Goal: Information Seeking & Learning: Learn about a topic

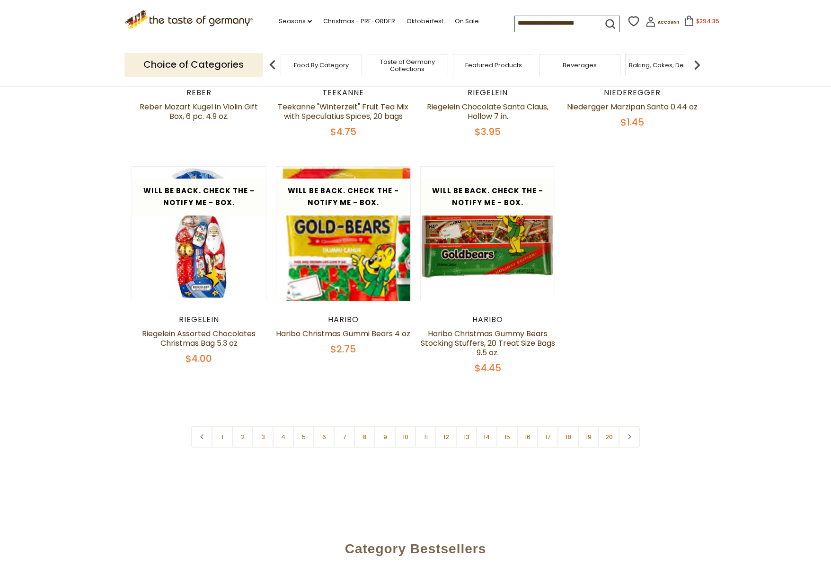
scroll to position [473, 0]
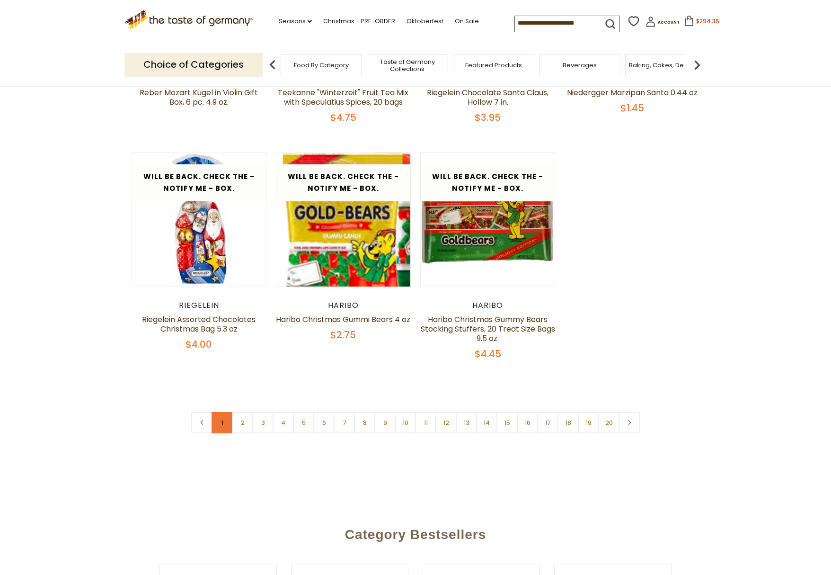
click at [219, 421] on link "1" at bounding box center [222, 422] width 21 height 21
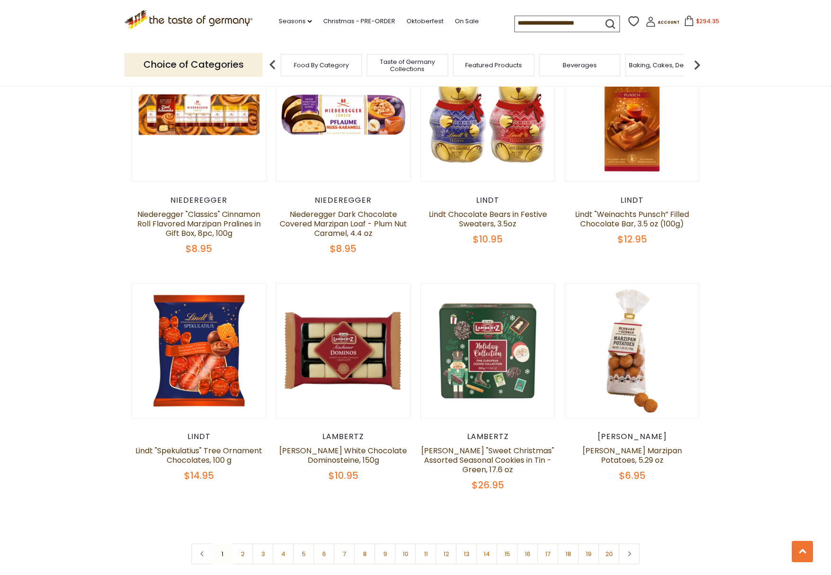
scroll to position [2083, 0]
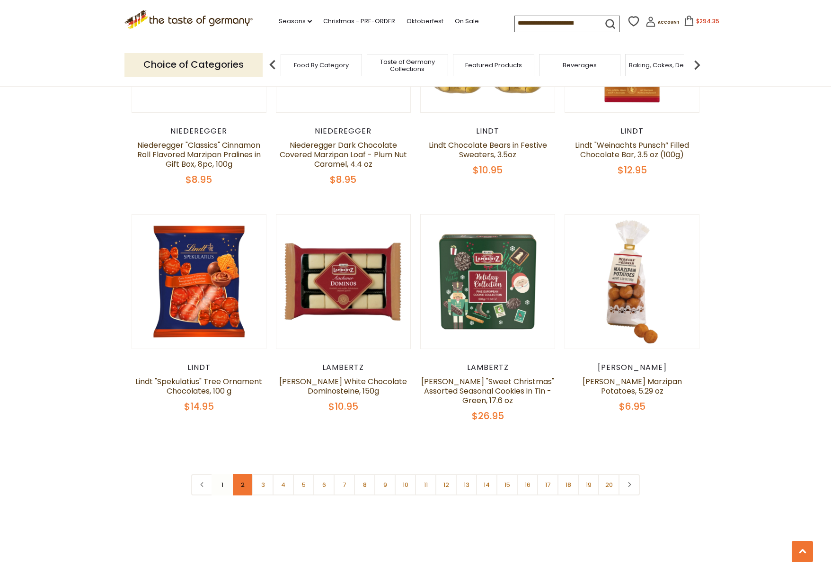
click at [244, 474] on link "2" at bounding box center [242, 484] width 21 height 21
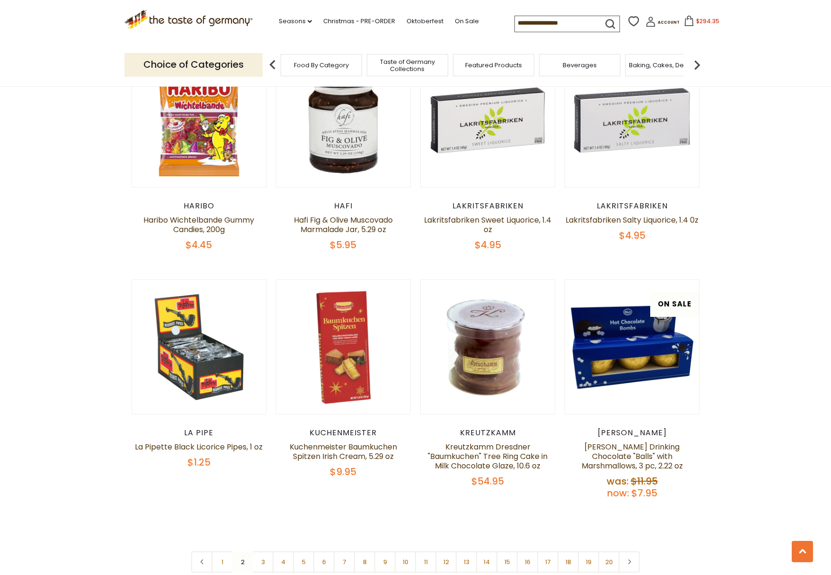
scroll to position [2060, 0]
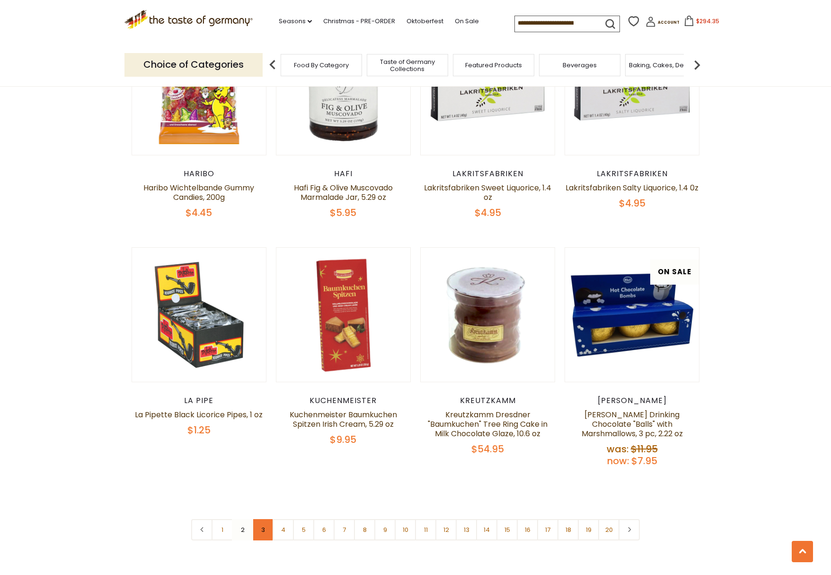
click at [260, 519] on link "3" at bounding box center [262, 529] width 21 height 21
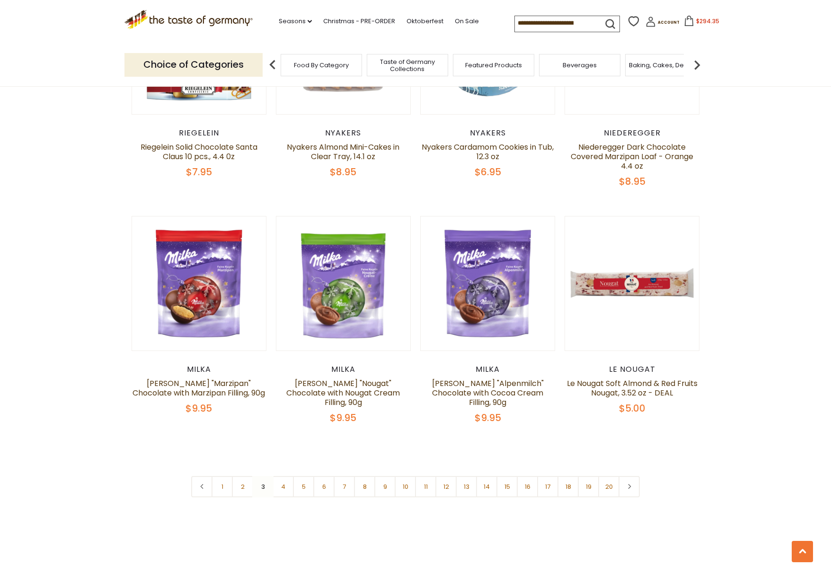
scroll to position [2202, 0]
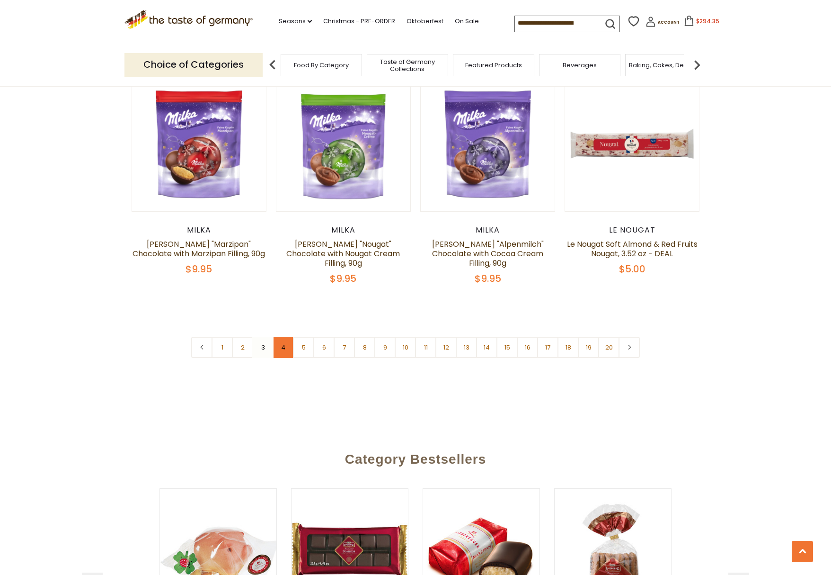
click at [284, 337] on link "4" at bounding box center [283, 347] width 21 height 21
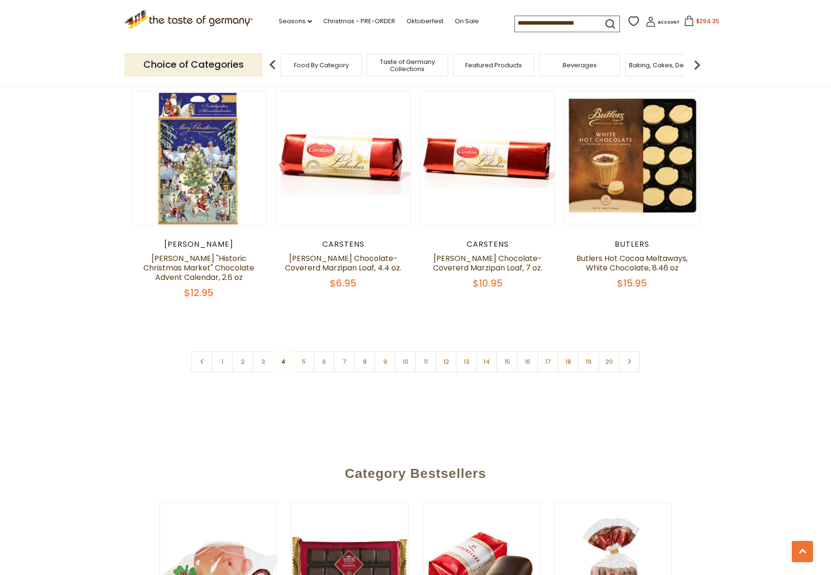
scroll to position [2249, 0]
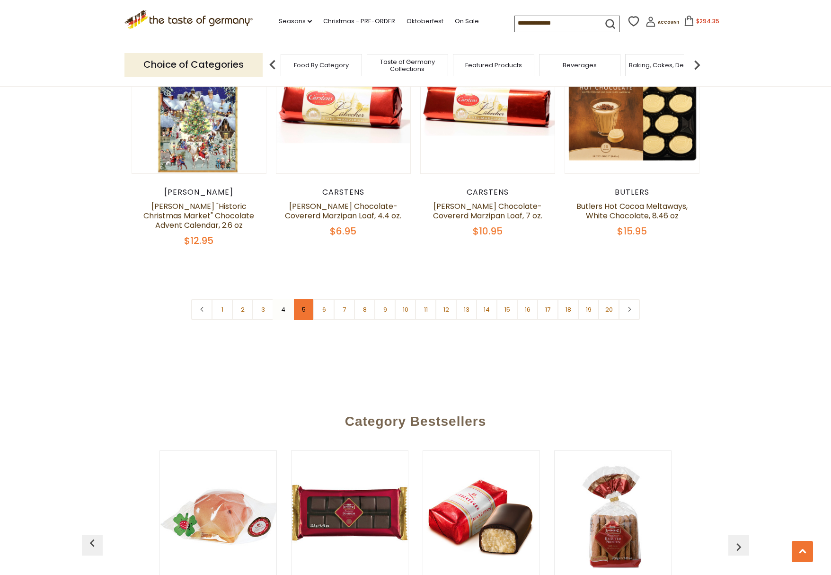
click at [308, 299] on link "5" at bounding box center [303, 309] width 21 height 21
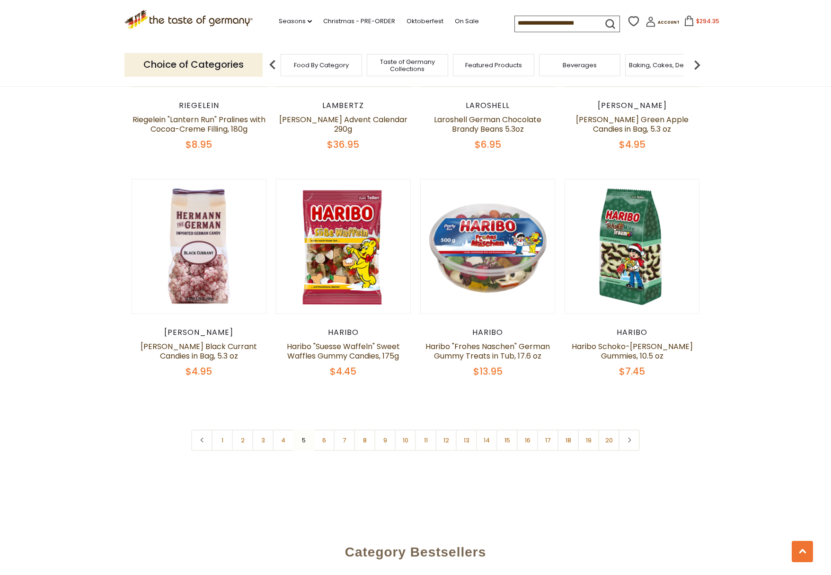
scroll to position [2202, 0]
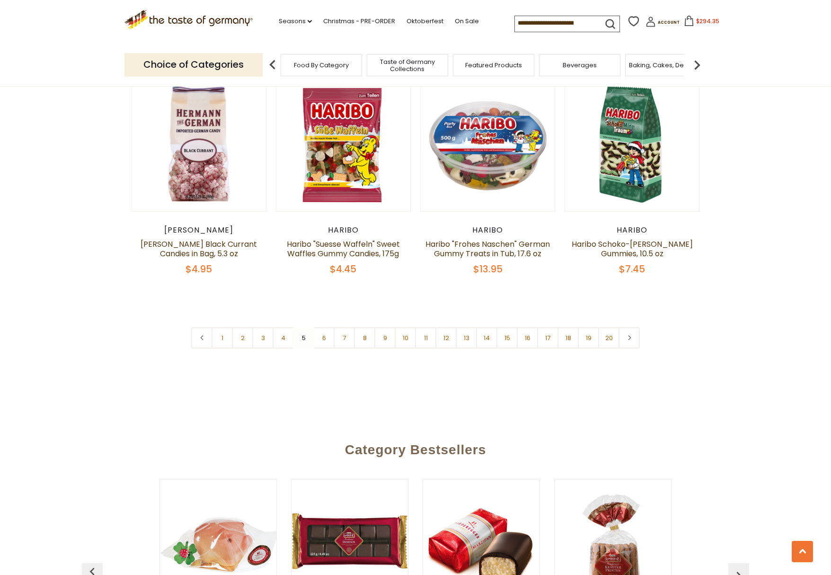
click at [322, 327] on link "6" at bounding box center [323, 337] width 21 height 21
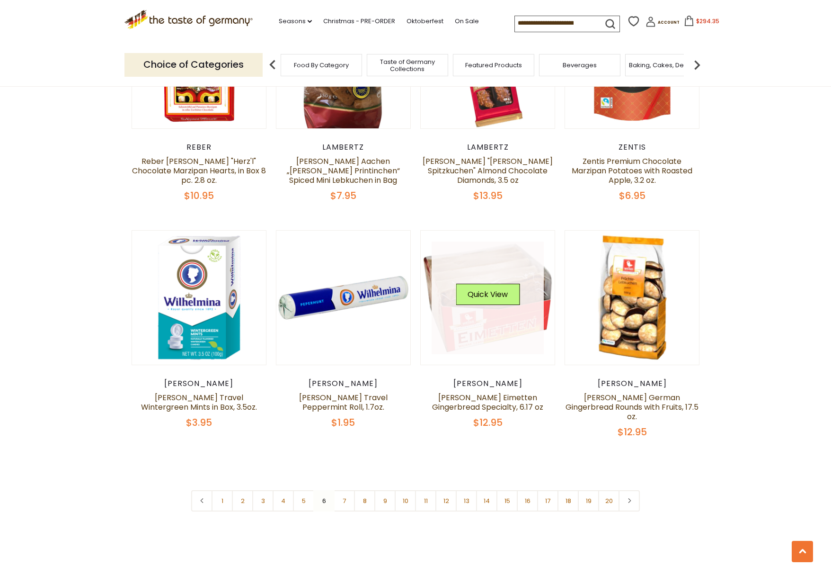
scroll to position [2060, 0]
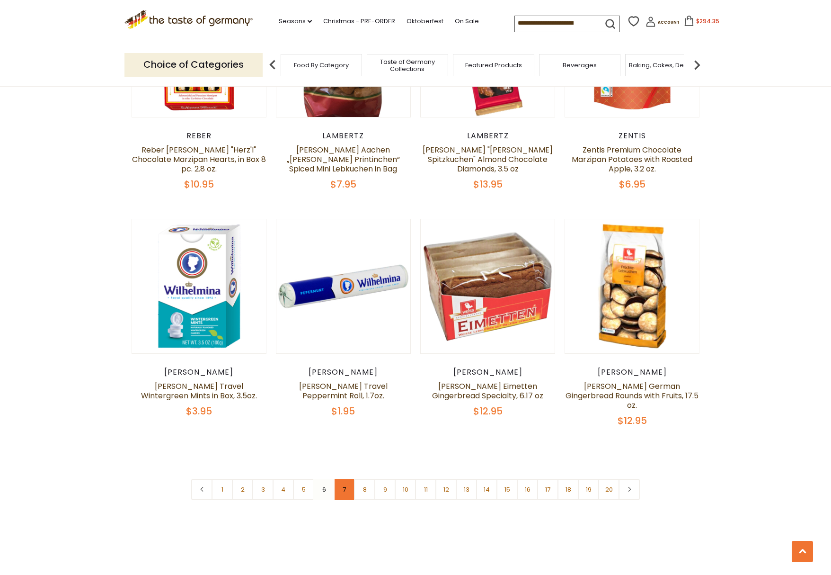
click at [347, 479] on link "7" at bounding box center [344, 489] width 21 height 21
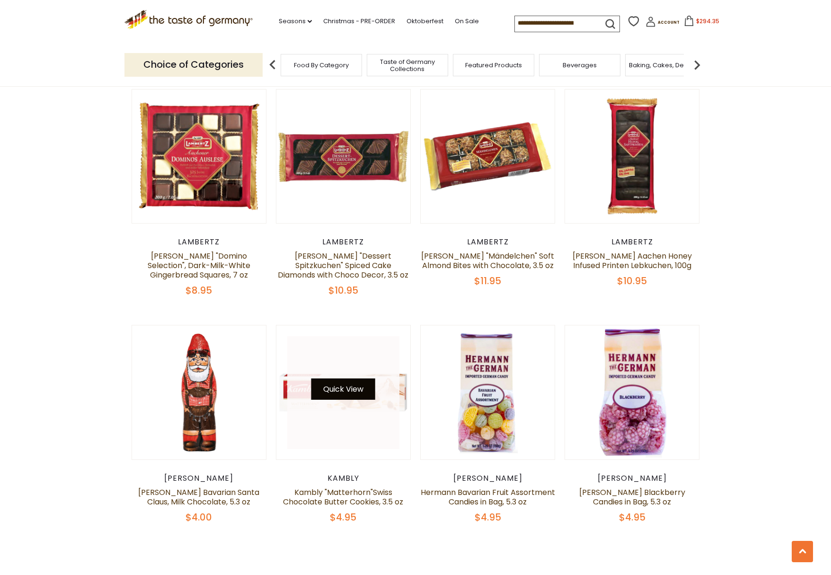
scroll to position [2107, 0]
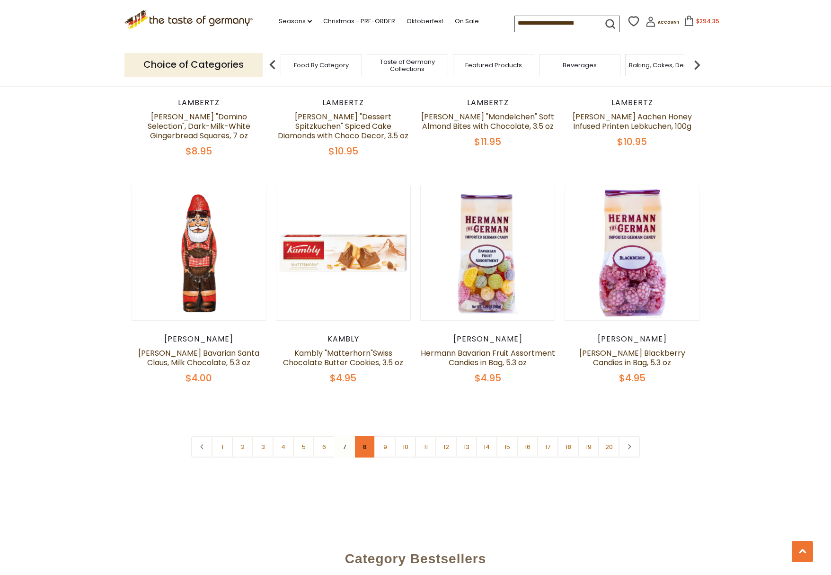
click at [361, 436] on link "8" at bounding box center [364, 446] width 21 height 21
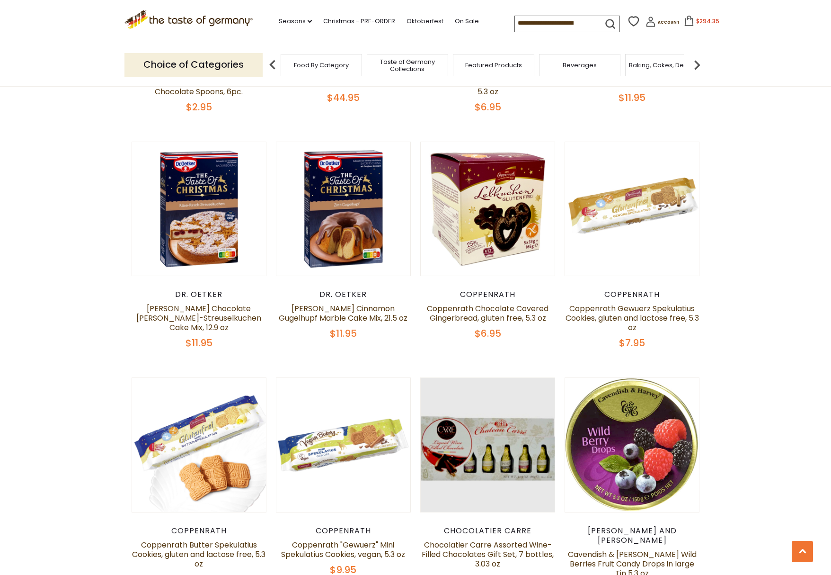
scroll to position [2060, 0]
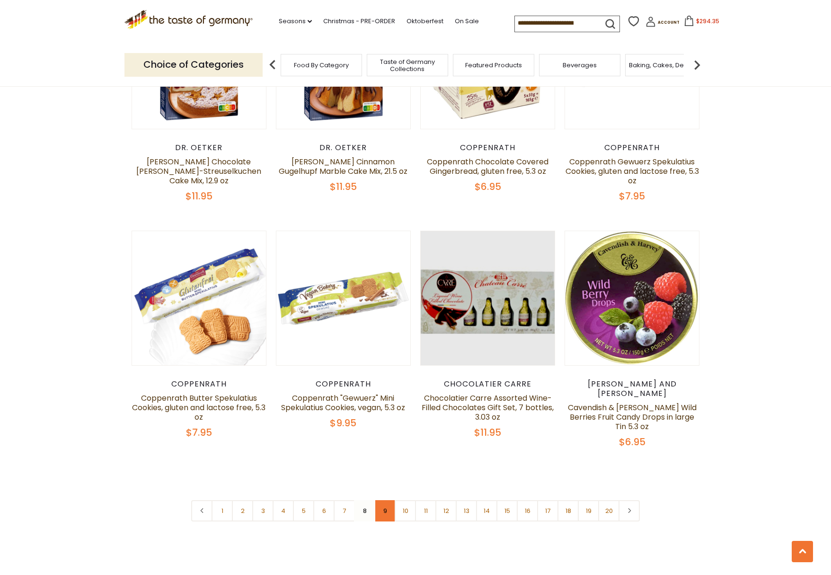
click at [378, 500] on link "9" at bounding box center [385, 510] width 21 height 21
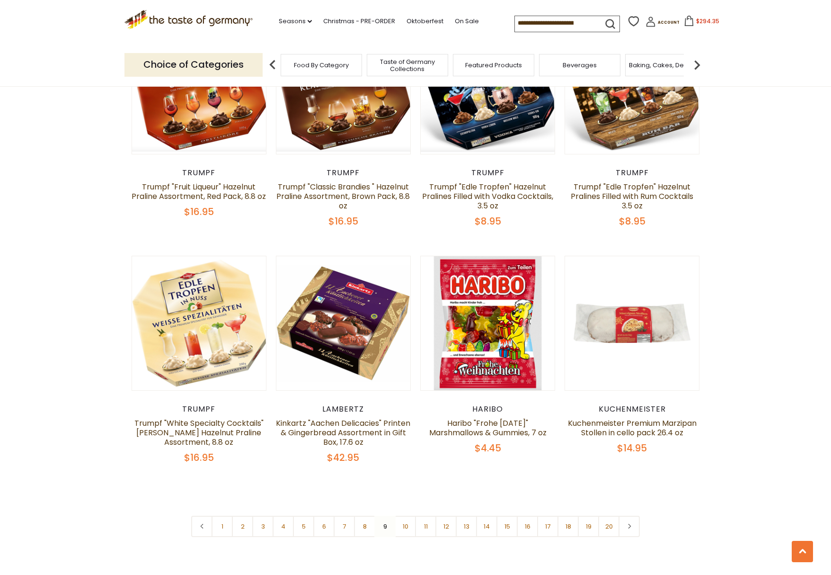
scroll to position [2107, 0]
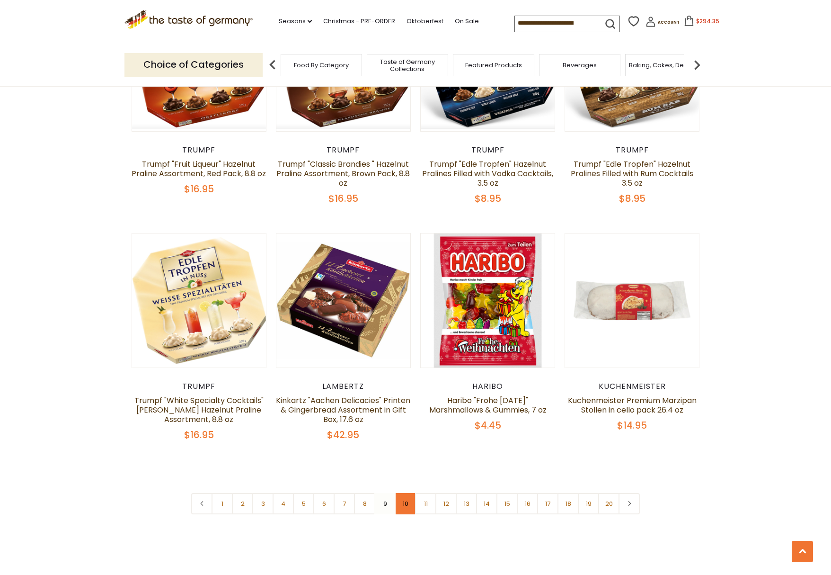
click at [409, 493] on link "10" at bounding box center [405, 503] width 21 height 21
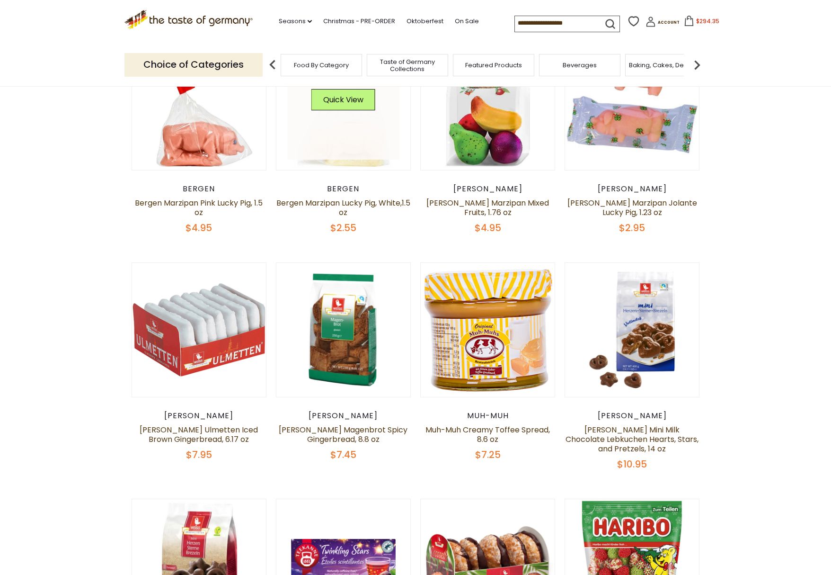
scroll to position [355, 0]
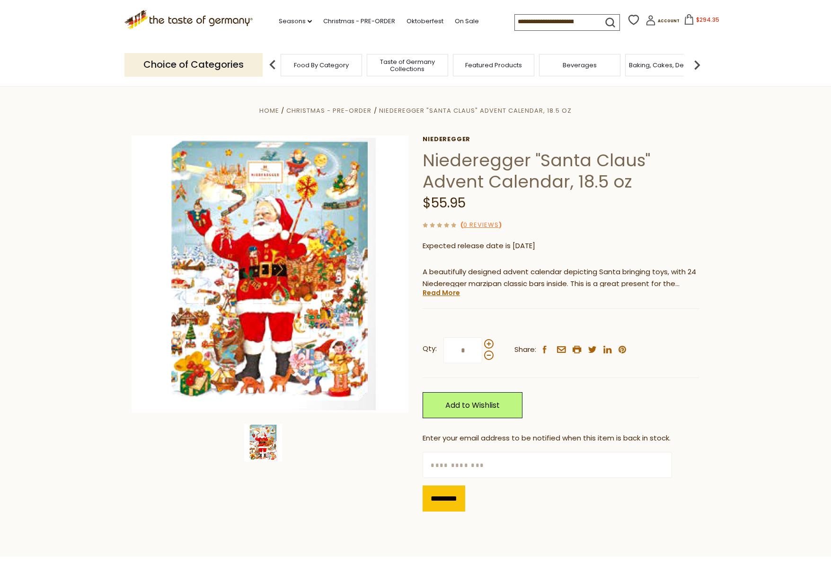
click at [526, 20] on input at bounding box center [555, 21] width 80 height 13
drag, startPoint x: 540, startPoint y: 21, endPoint x: 576, endPoint y: 22, distance: 36.5
click at [576, 22] on input at bounding box center [555, 21] width 80 height 13
drag, startPoint x: 423, startPoint y: 161, endPoint x: 526, endPoint y: 161, distance: 103.2
click at [526, 161] on h1 "Niederegger "Santa Claus" Advent Calendar, 18.5 oz" at bounding box center [561, 171] width 277 height 43
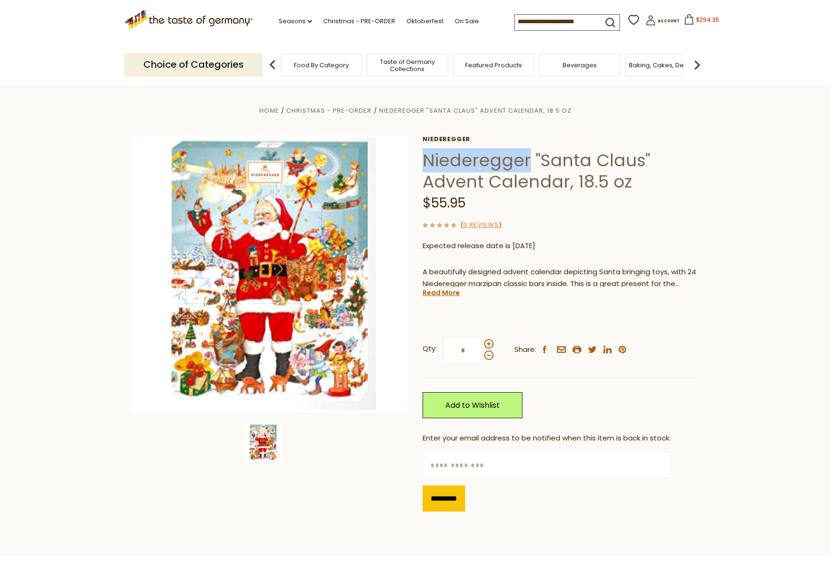
copy h1 "Niederegger"
click at [521, 21] on input at bounding box center [555, 21] width 80 height 13
paste input "**********"
type input "**********"
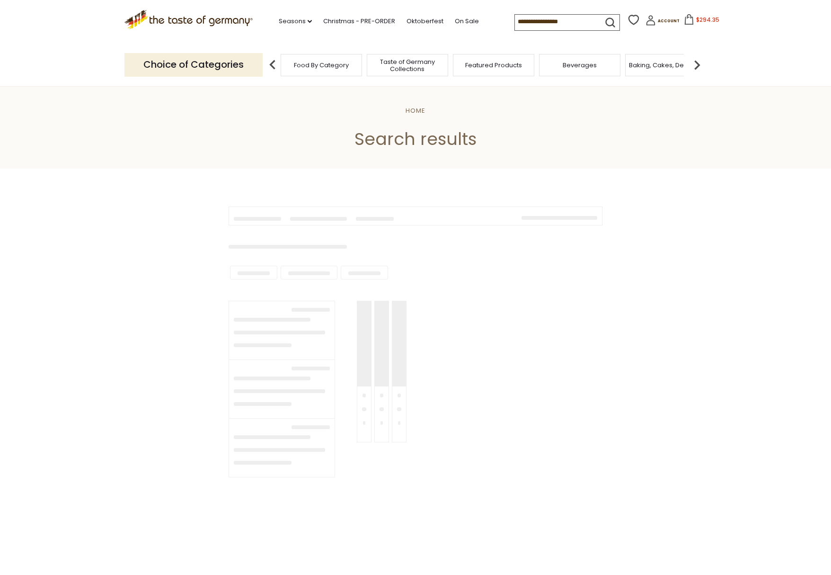
type input "**********"
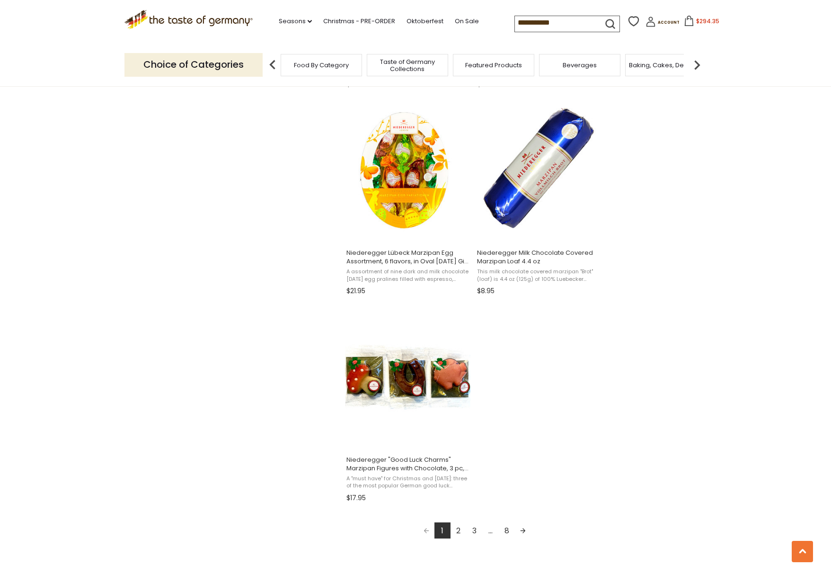
scroll to position [1468, 0]
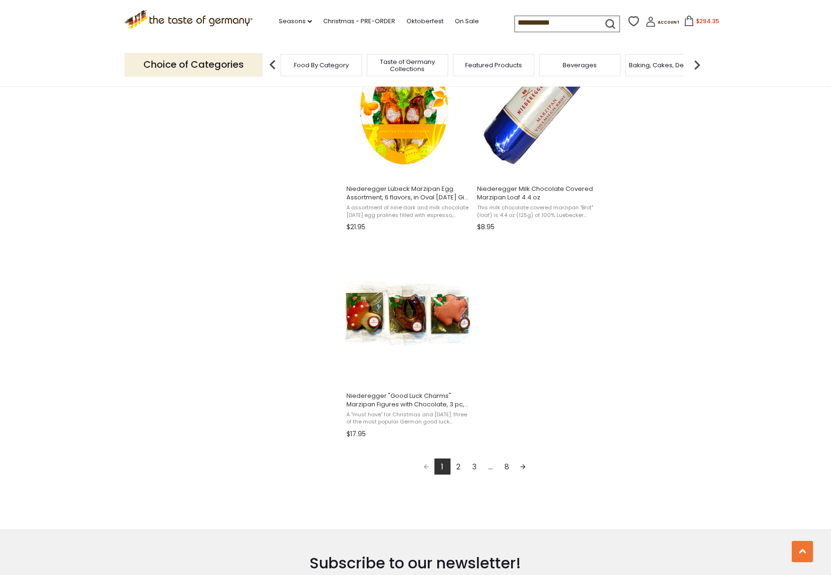
click at [459, 467] on link "2" at bounding box center [459, 466] width 16 height 16
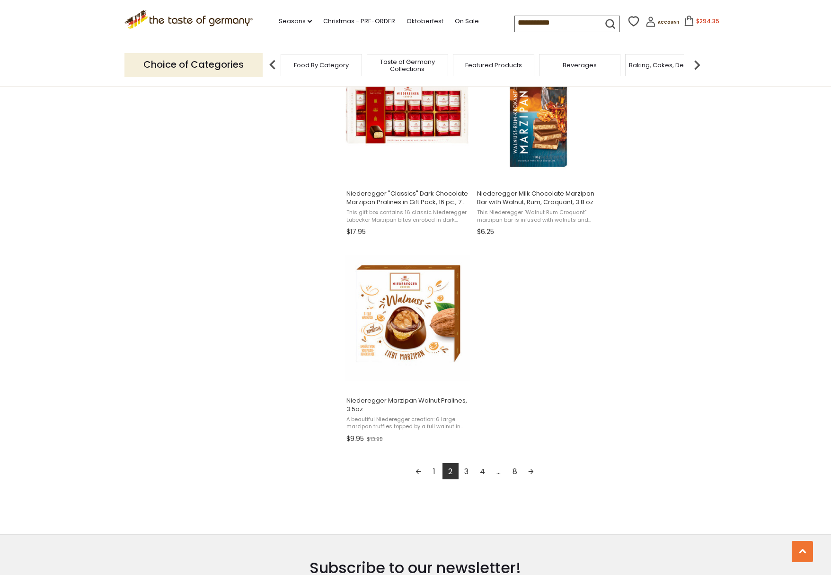
scroll to position [1562, 0]
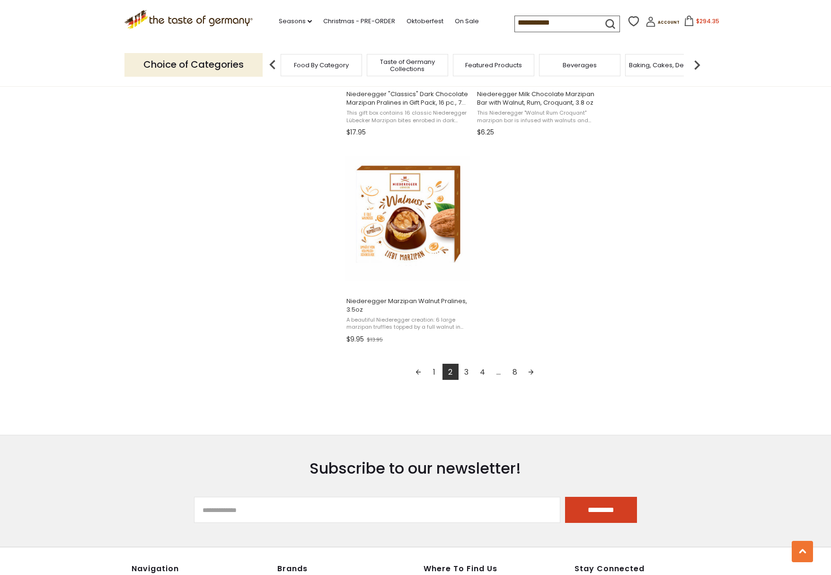
click at [466, 370] on link "3" at bounding box center [467, 372] width 16 height 16
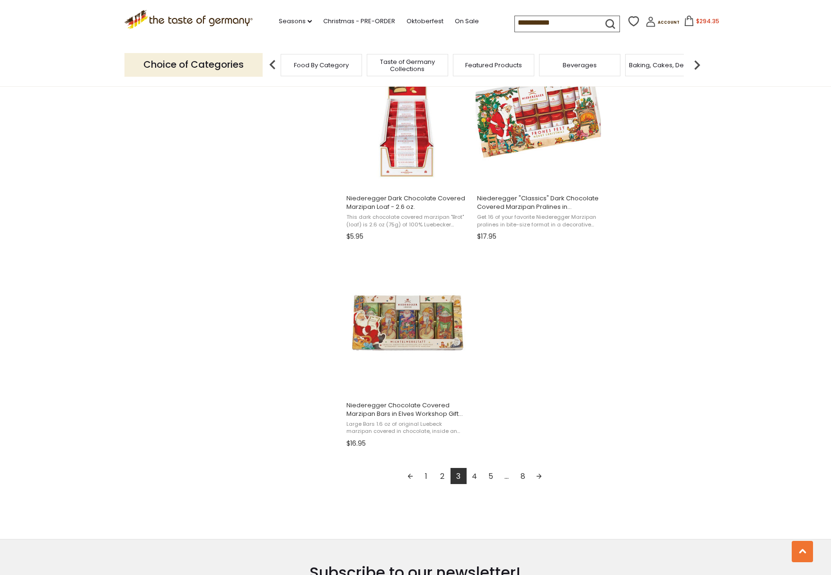
scroll to position [1468, 0]
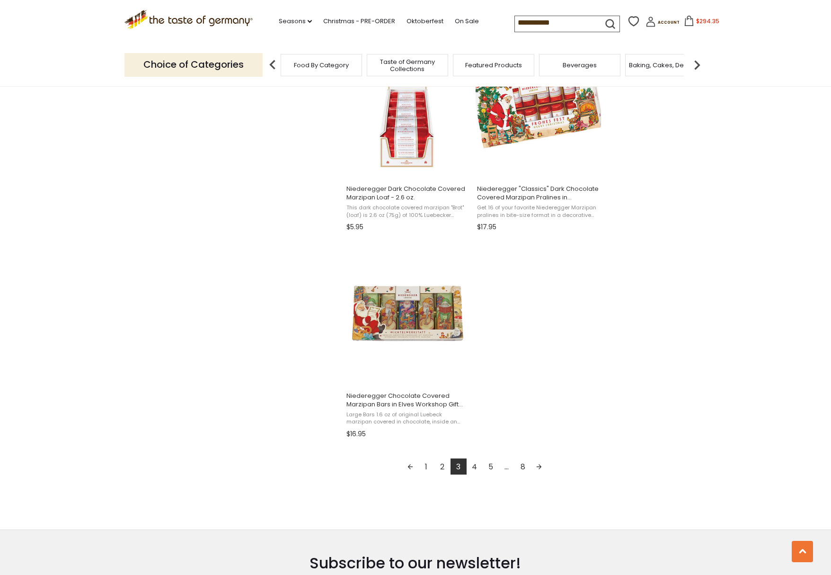
click at [477, 467] on link "4" at bounding box center [475, 466] width 16 height 16
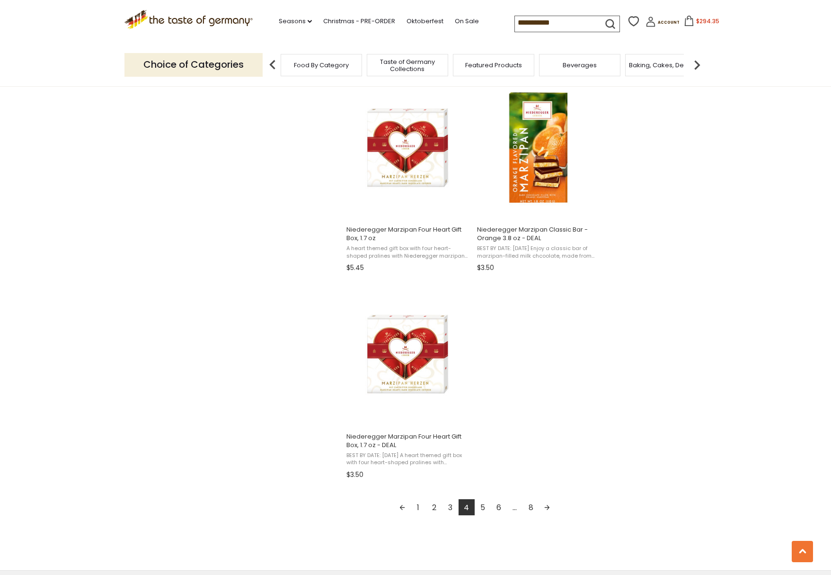
scroll to position [1468, 0]
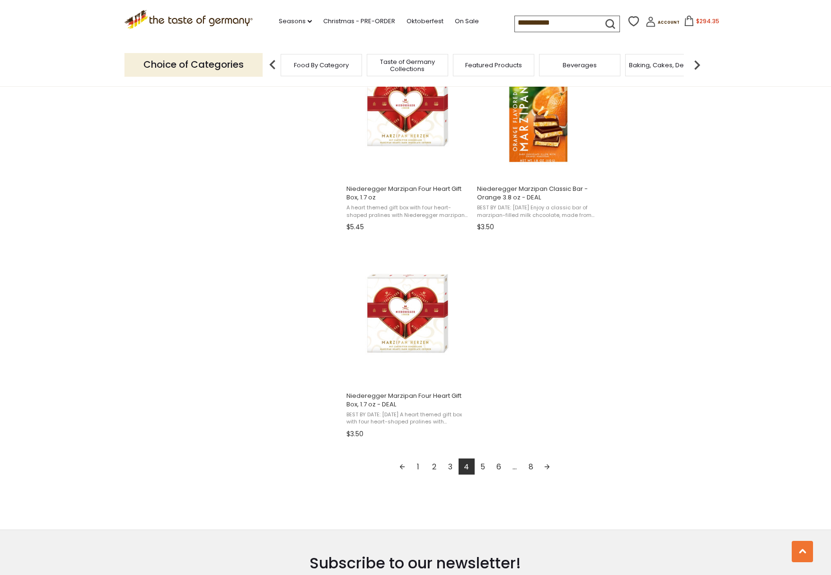
click at [485, 466] on link "5" at bounding box center [483, 466] width 16 height 16
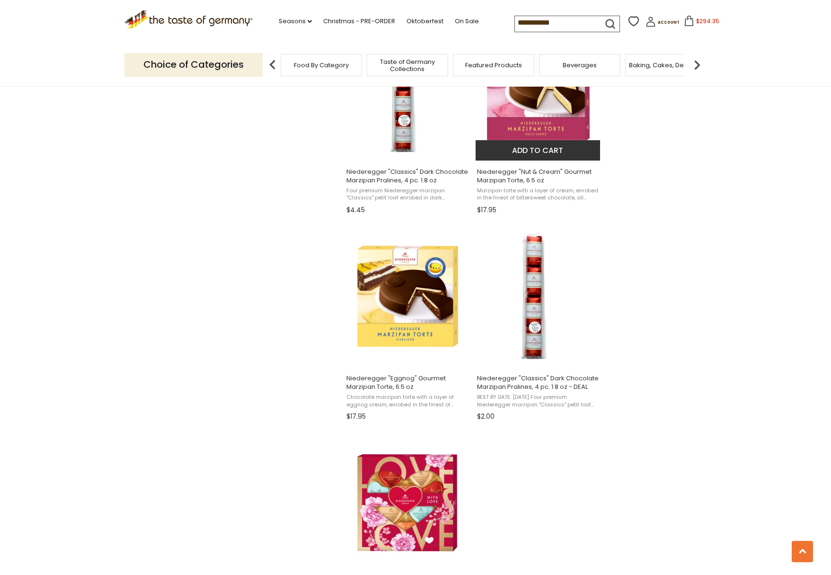
scroll to position [1515, 0]
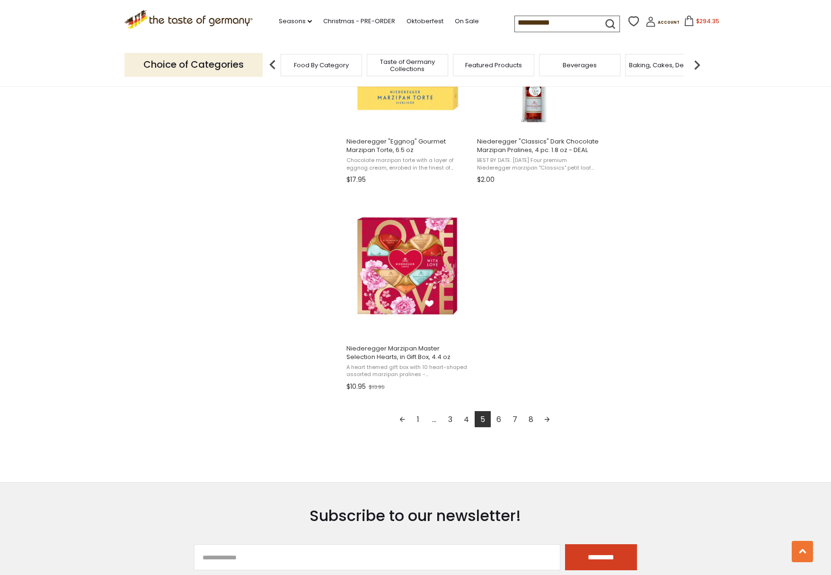
click at [499, 419] on link "6" at bounding box center [499, 419] width 16 height 16
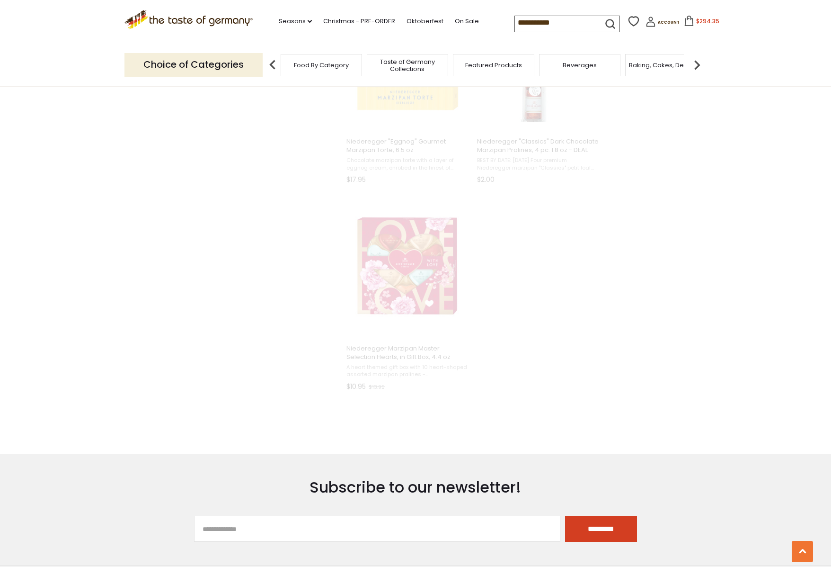
scroll to position [440, 0]
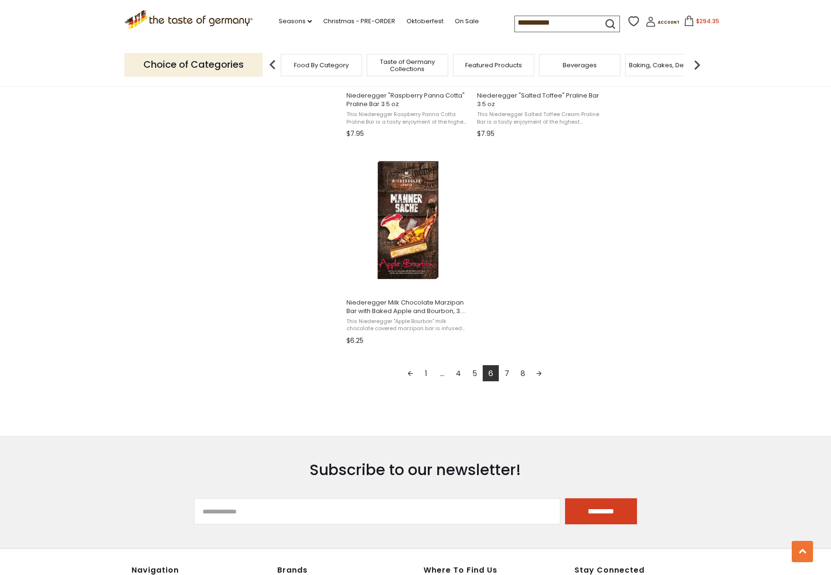
scroll to position [1562, 0]
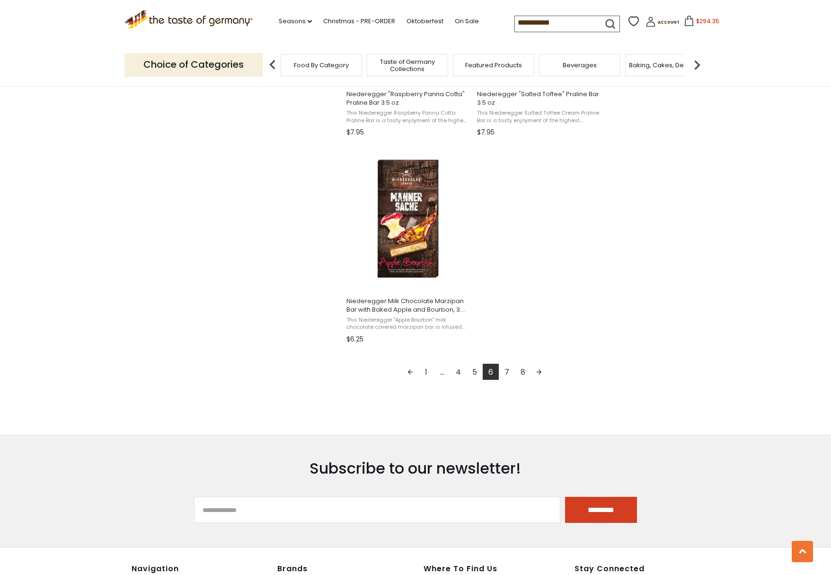
click at [507, 373] on link "7" at bounding box center [507, 372] width 16 height 16
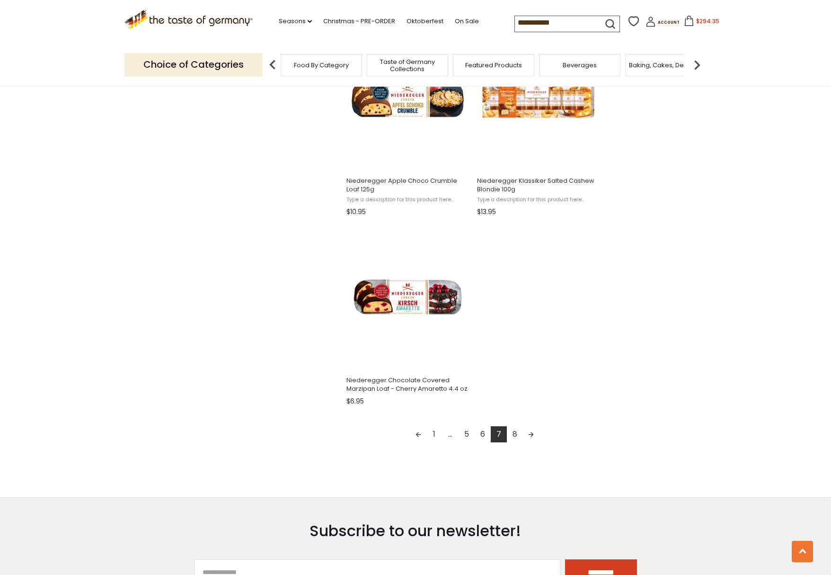
scroll to position [1562, 0]
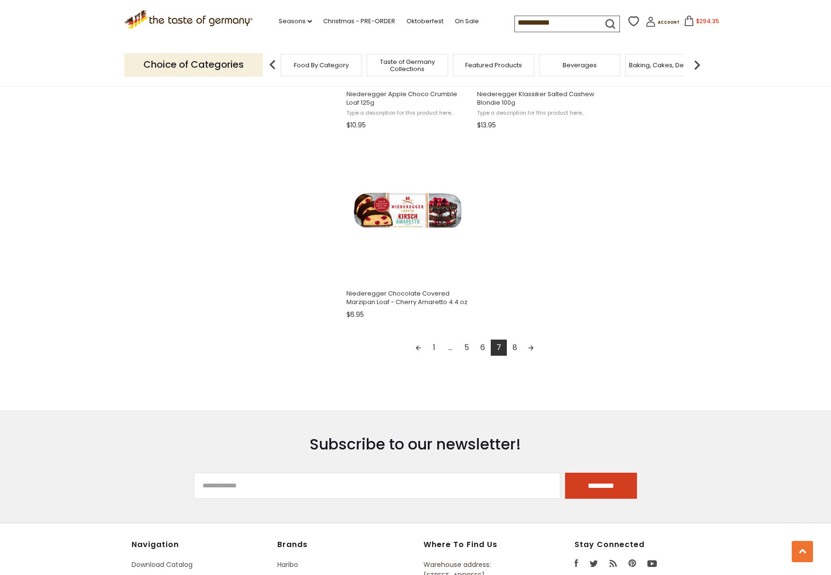
click at [515, 348] on link "8" at bounding box center [515, 347] width 16 height 16
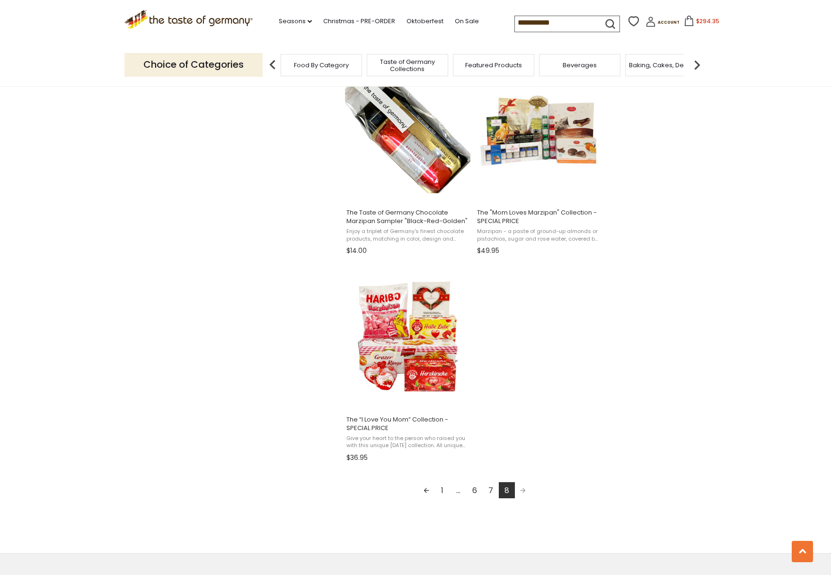
scroll to position [852, 0]
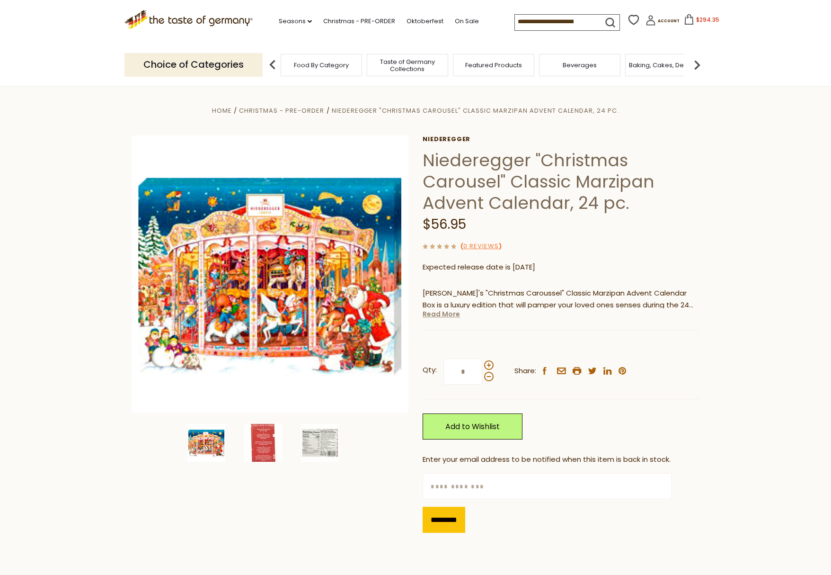
click at [444, 315] on link "Read More" at bounding box center [441, 313] width 37 height 9
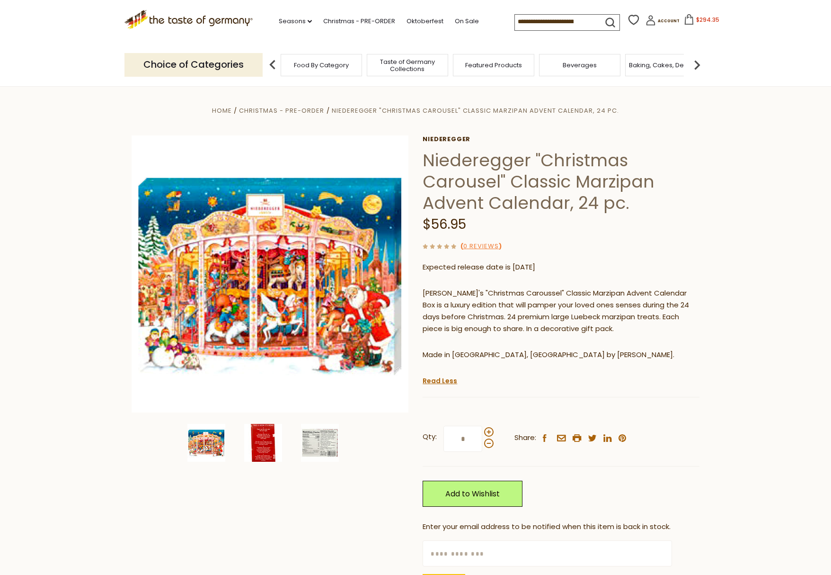
click at [264, 439] on img at bounding box center [263, 443] width 38 height 38
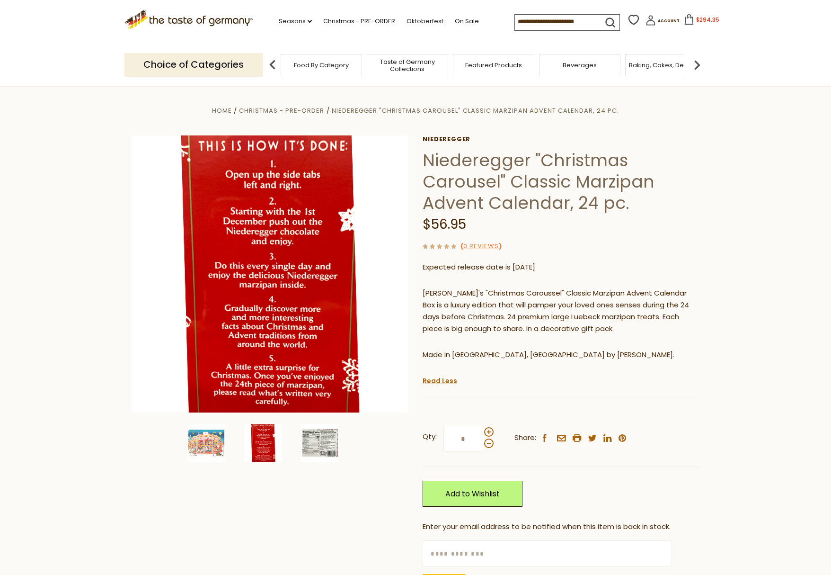
click at [323, 443] on img at bounding box center [320, 443] width 38 height 38
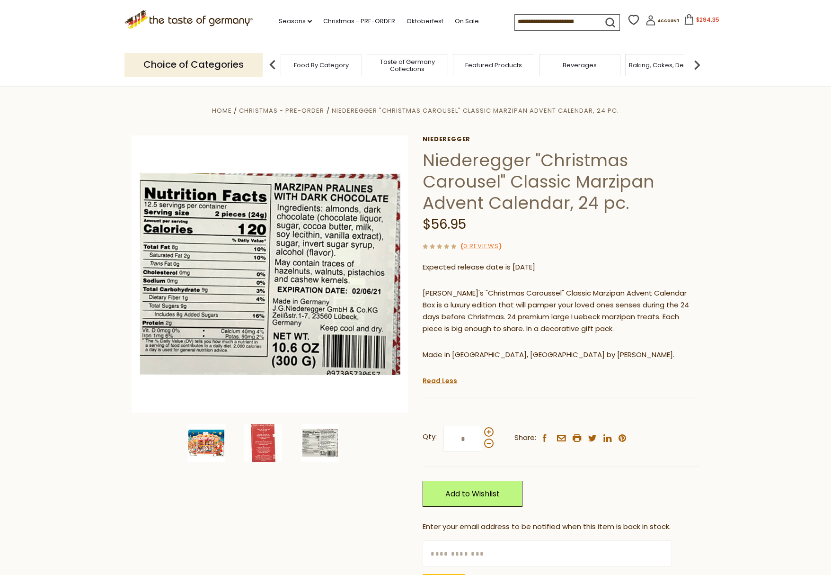
click at [197, 438] on img at bounding box center [206, 443] width 38 height 38
